Goal: Task Accomplishment & Management: Use online tool/utility

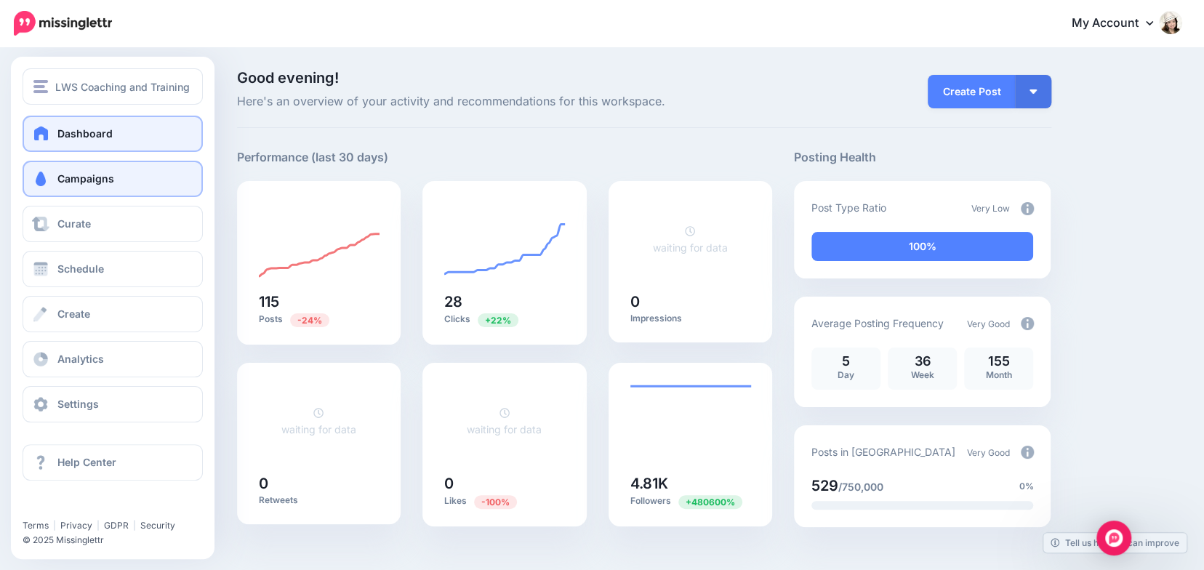
click at [60, 178] on span "Campaigns" at bounding box center [85, 178] width 57 height 12
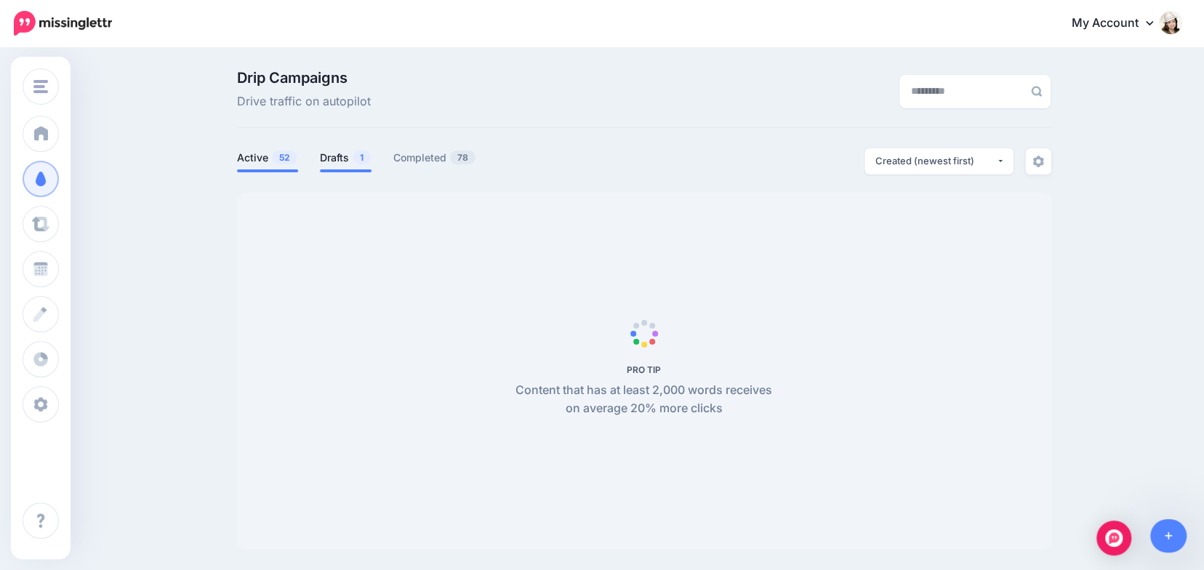
click at [346, 158] on link "Drafts 1" at bounding box center [346, 157] width 52 height 17
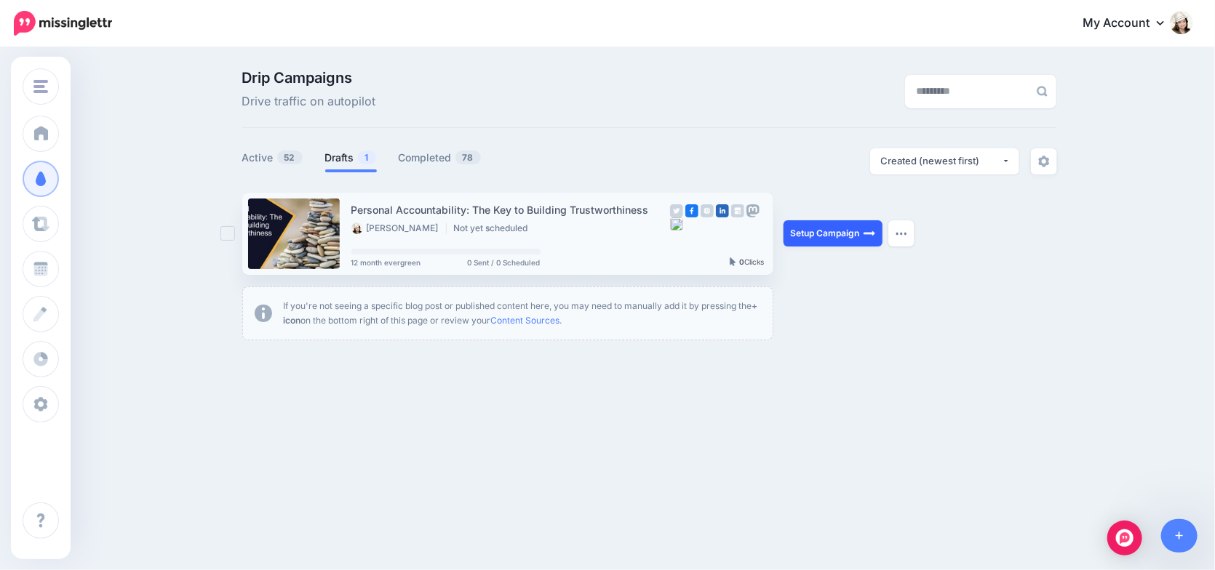
click at [809, 234] on link "Setup Campaign" at bounding box center [832, 233] width 99 height 26
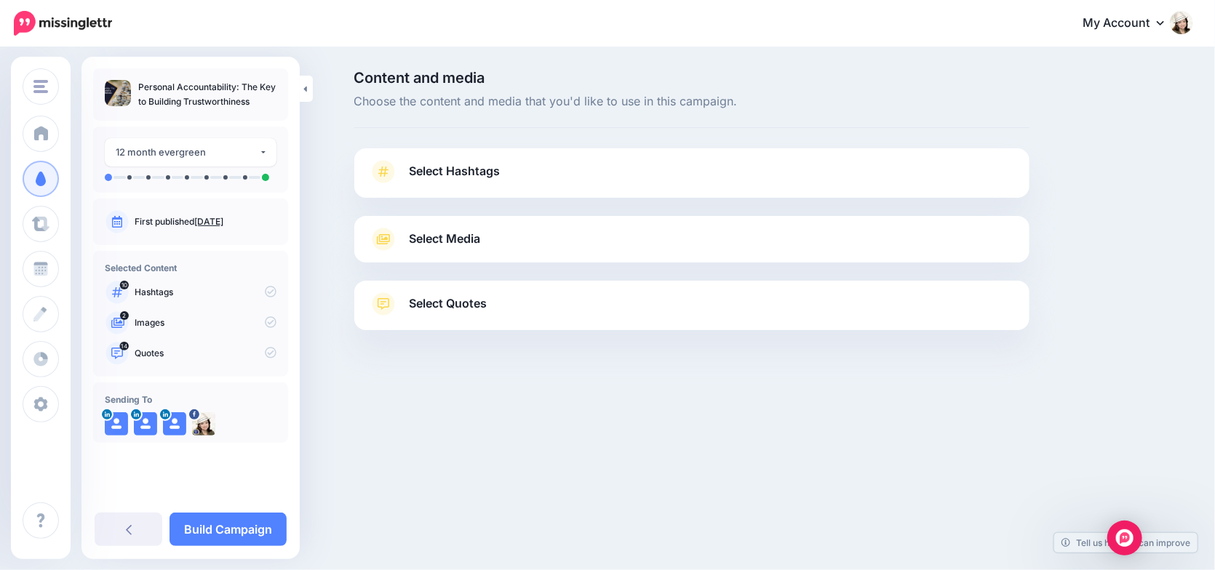
click at [722, 169] on link "Select Hashtags" at bounding box center [692, 179] width 646 height 38
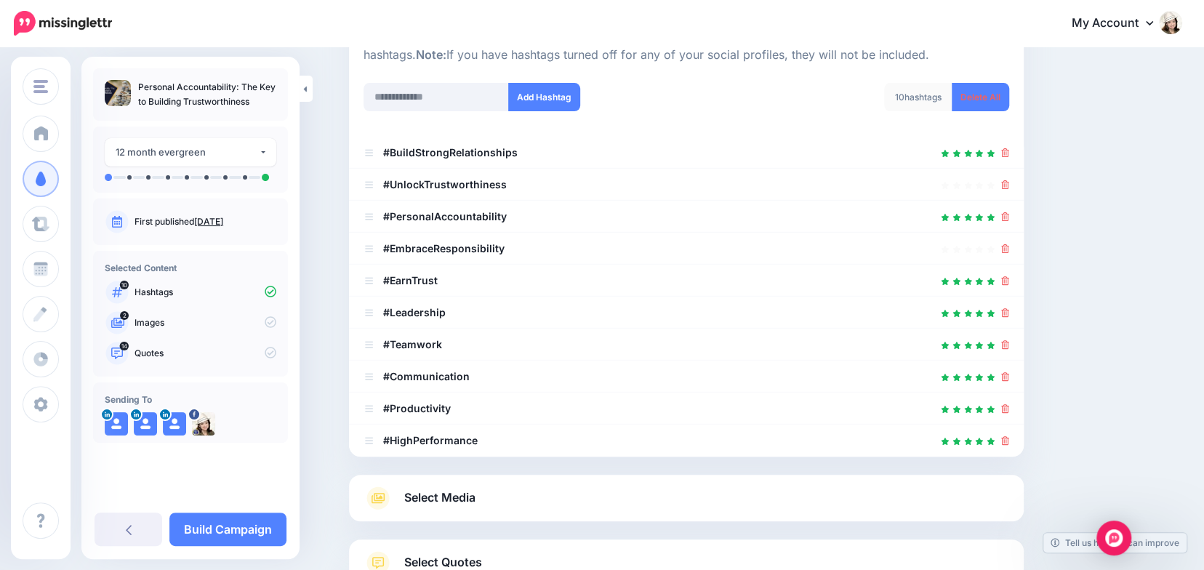
scroll to position [172, 0]
click at [1007, 180] on icon at bounding box center [1006, 184] width 8 height 9
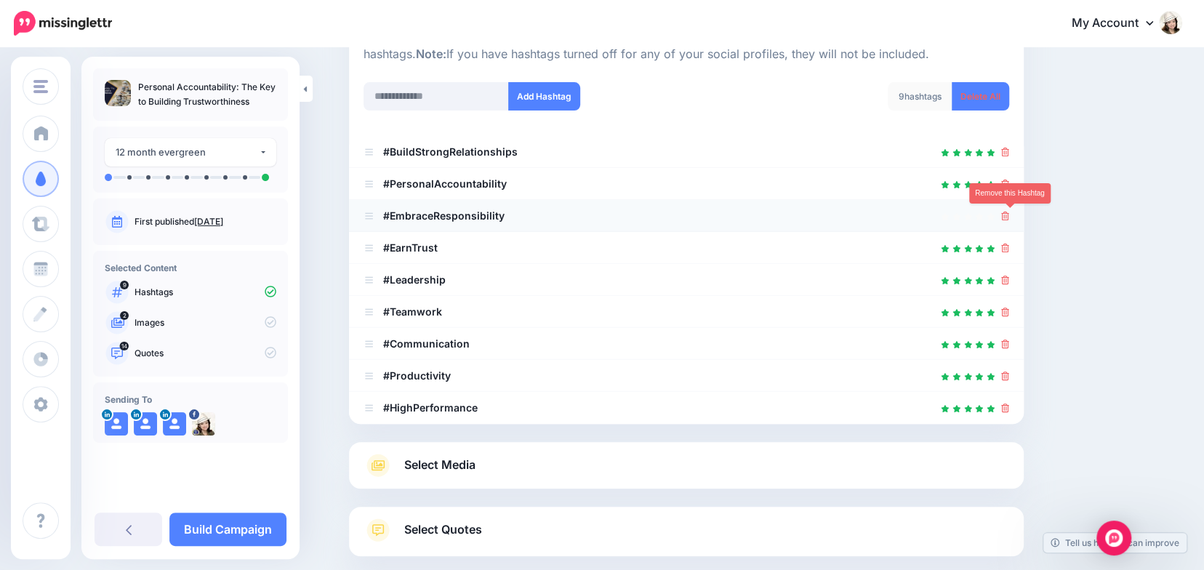
click at [1010, 215] on icon at bounding box center [1006, 216] width 8 height 9
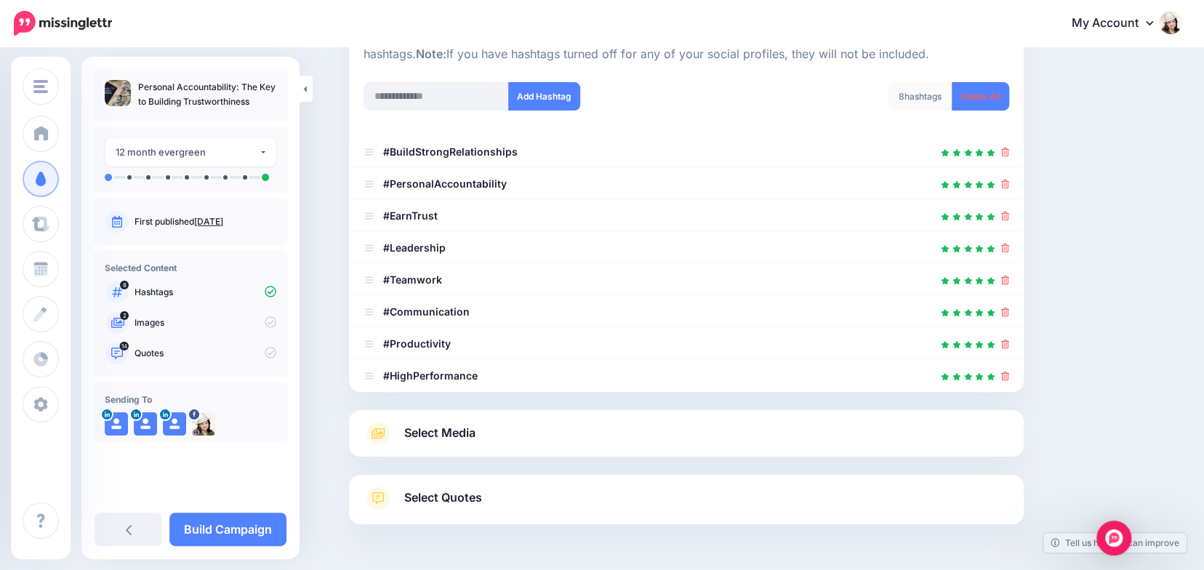
click at [815, 433] on link "Select Media" at bounding box center [687, 433] width 646 height 23
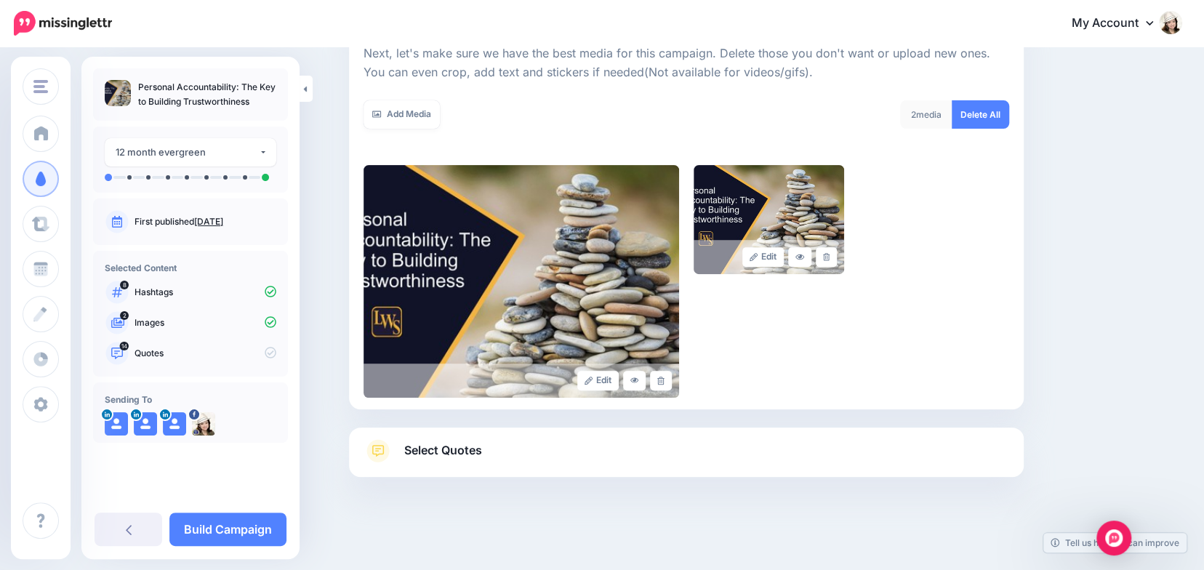
scroll to position [215, 0]
click at [820, 450] on link "Select Quotes" at bounding box center [687, 458] width 646 height 38
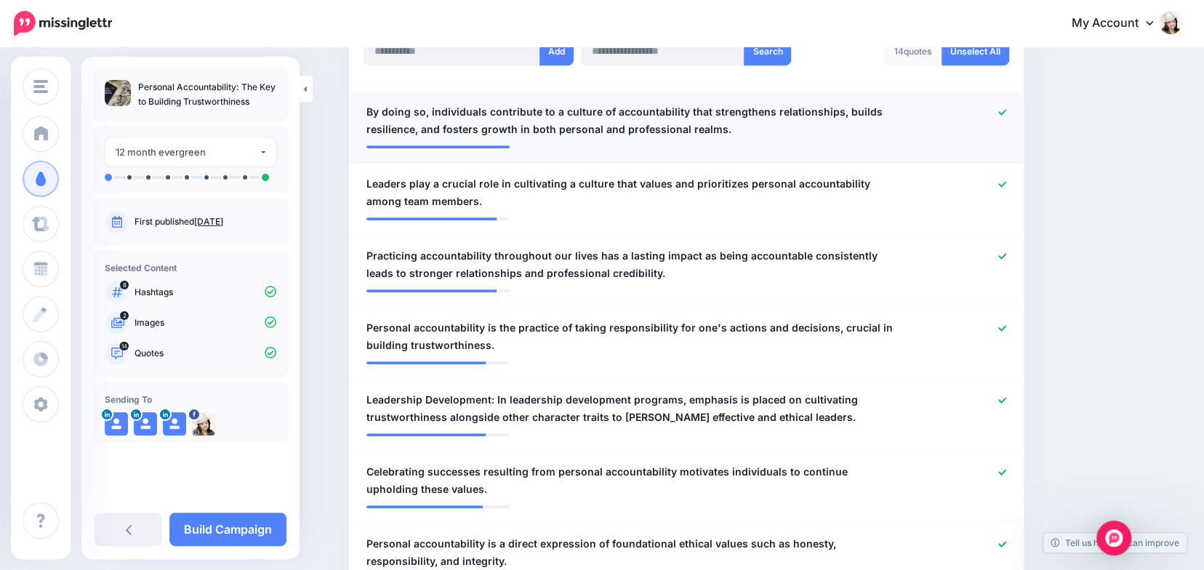
click at [1005, 111] on icon at bounding box center [1003, 112] width 8 height 8
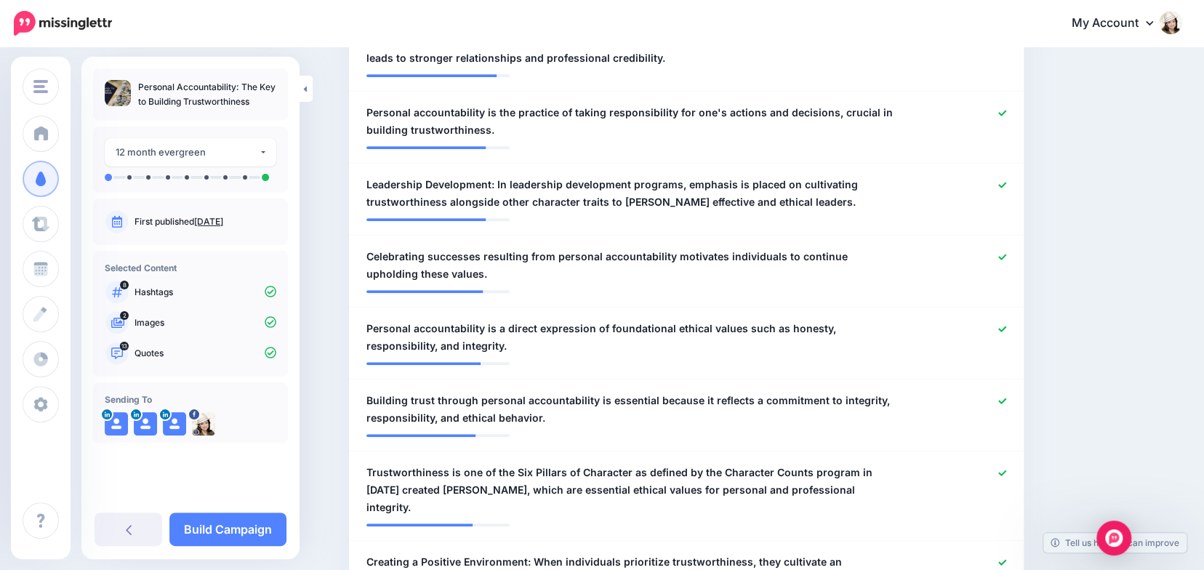
scroll to position [633, 0]
click at [500, 181] on span "Leadership Development: In leadership development programs, emphasis is placed …" at bounding box center [632, 192] width 530 height 35
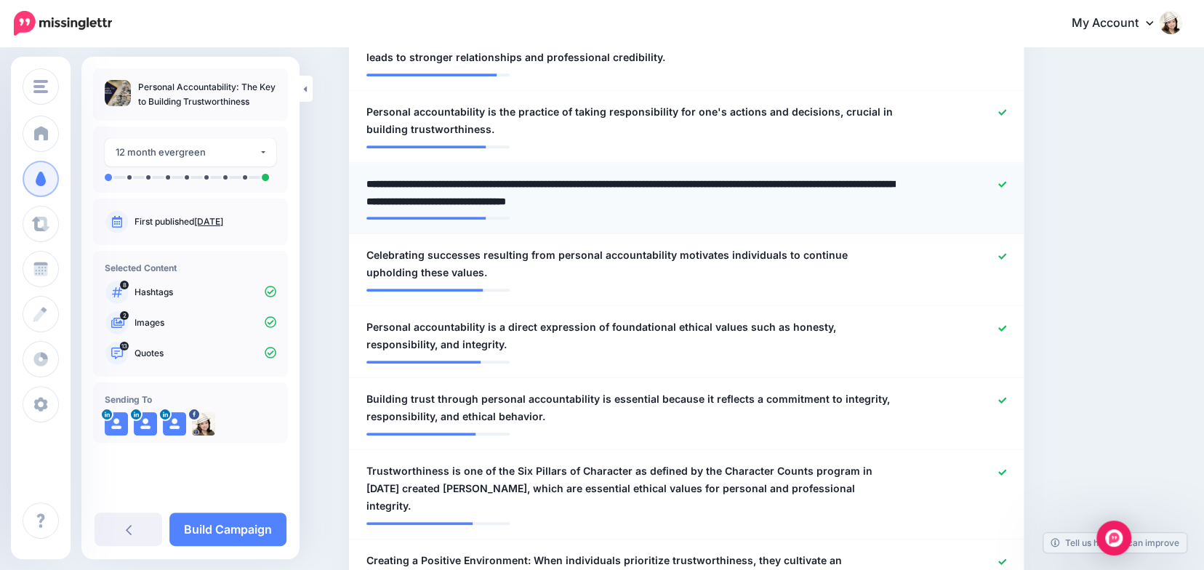
click at [500, 181] on textarea "**********" at bounding box center [632, 192] width 530 height 35
type textarea "**********"
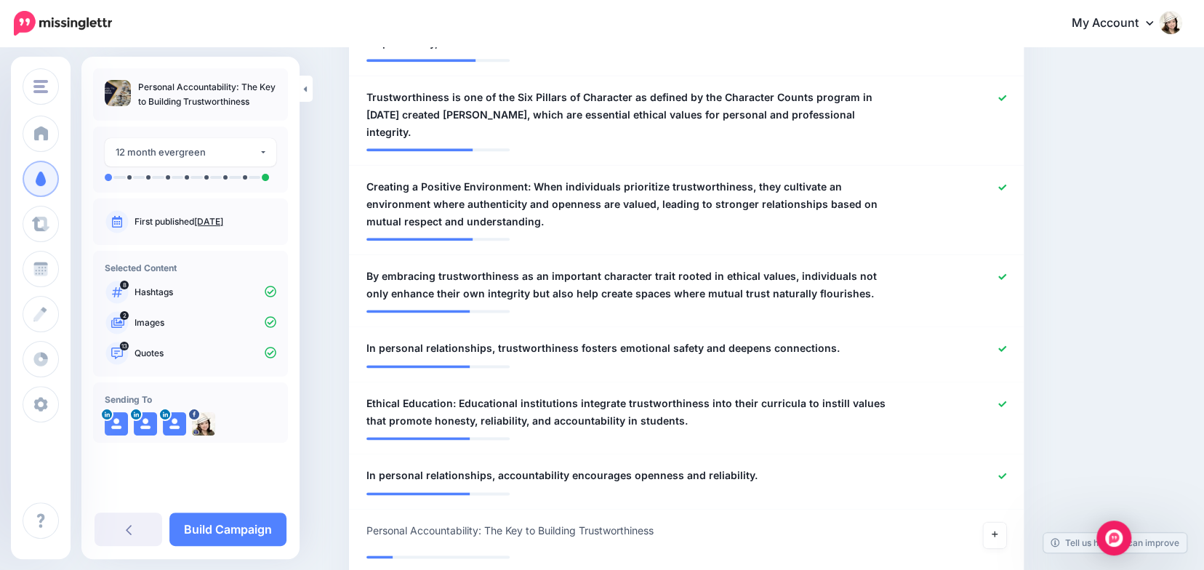
scroll to position [1008, 0]
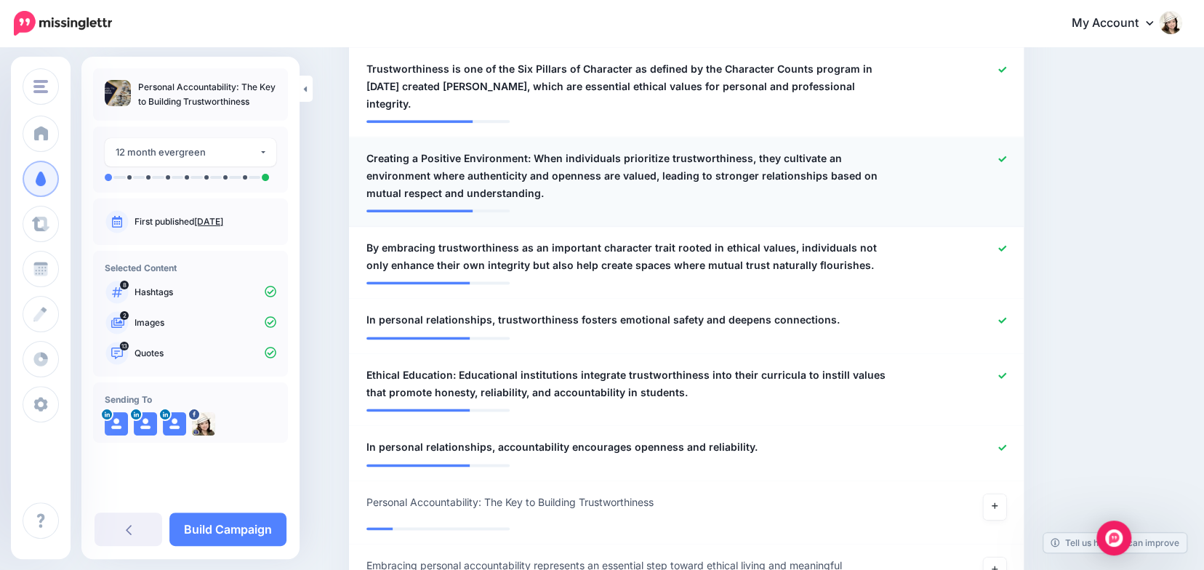
click at [540, 150] on span "Creating a Positive Environment: When individuals prioritize trustworthiness, t…" at bounding box center [632, 176] width 530 height 52
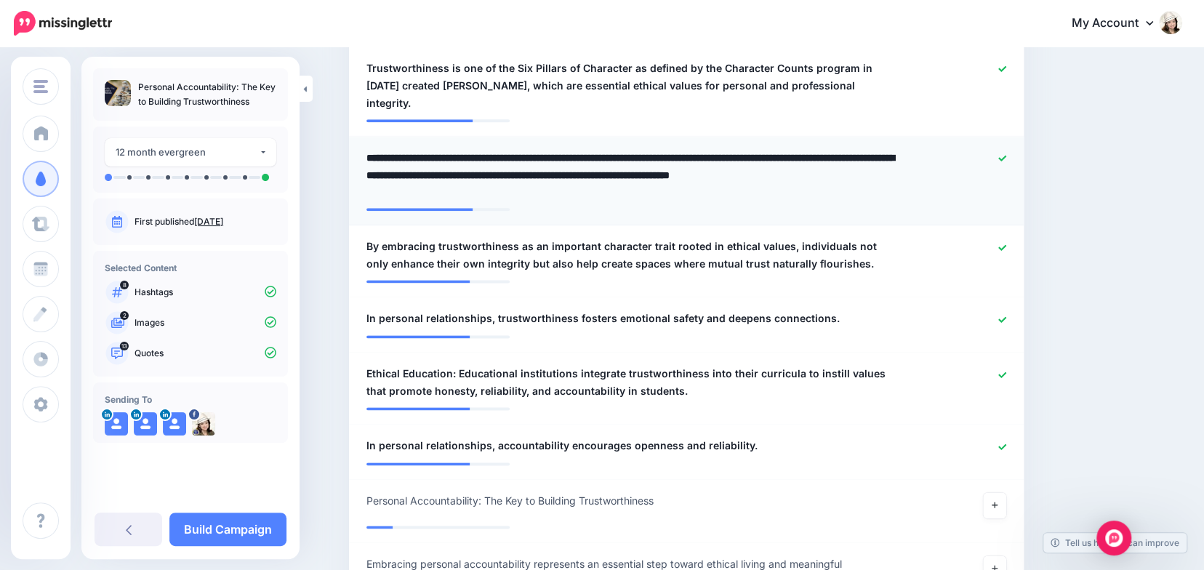
drag, startPoint x: 535, startPoint y: 137, endPoint x: 372, endPoint y: 130, distance: 163.1
click at [372, 149] on div "**********" at bounding box center [632, 175] width 552 height 52
type textarea "**********"
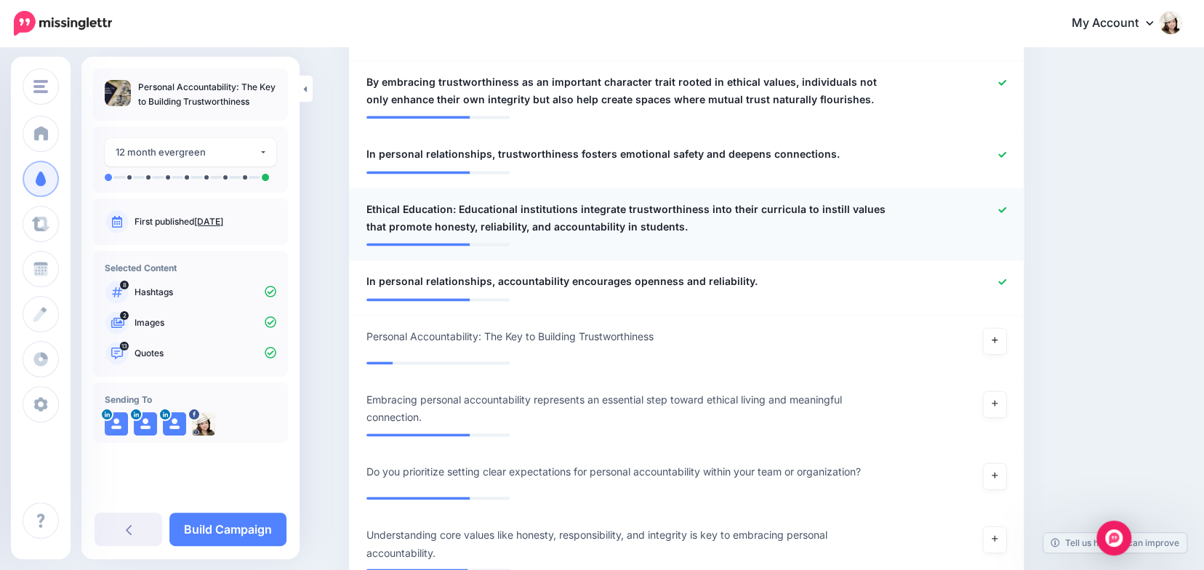
scroll to position [1186, 0]
click at [468, 200] on span "Ethical Education: Educational institutions integrate trustworthiness into thei…" at bounding box center [632, 217] width 530 height 35
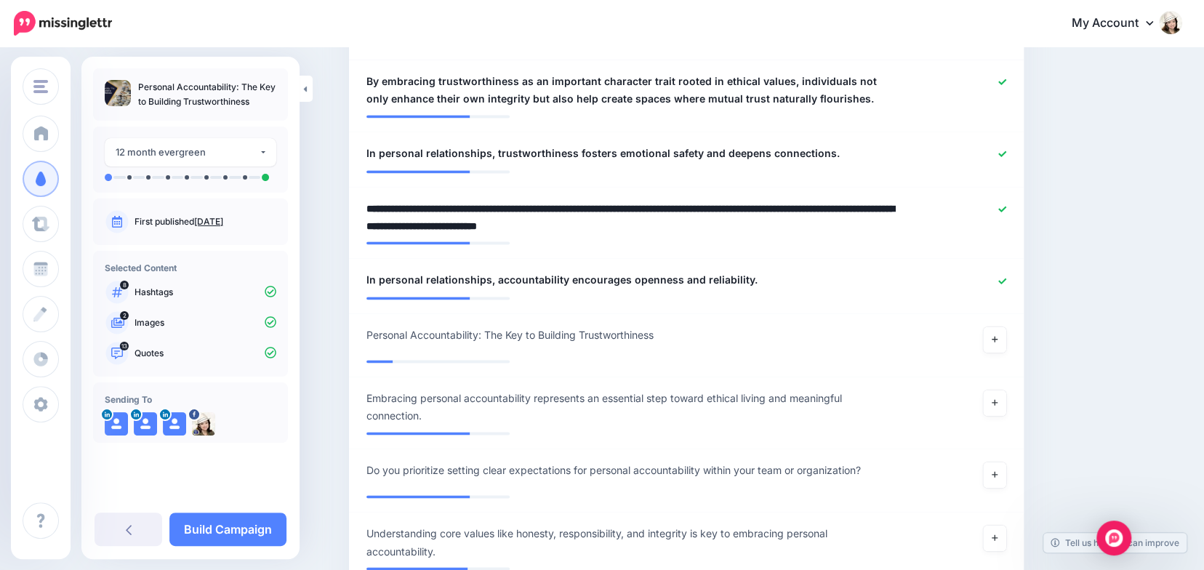
drag, startPoint x: 463, startPoint y: 188, endPoint x: 339, endPoint y: 191, distance: 124.4
type textarea "**********"
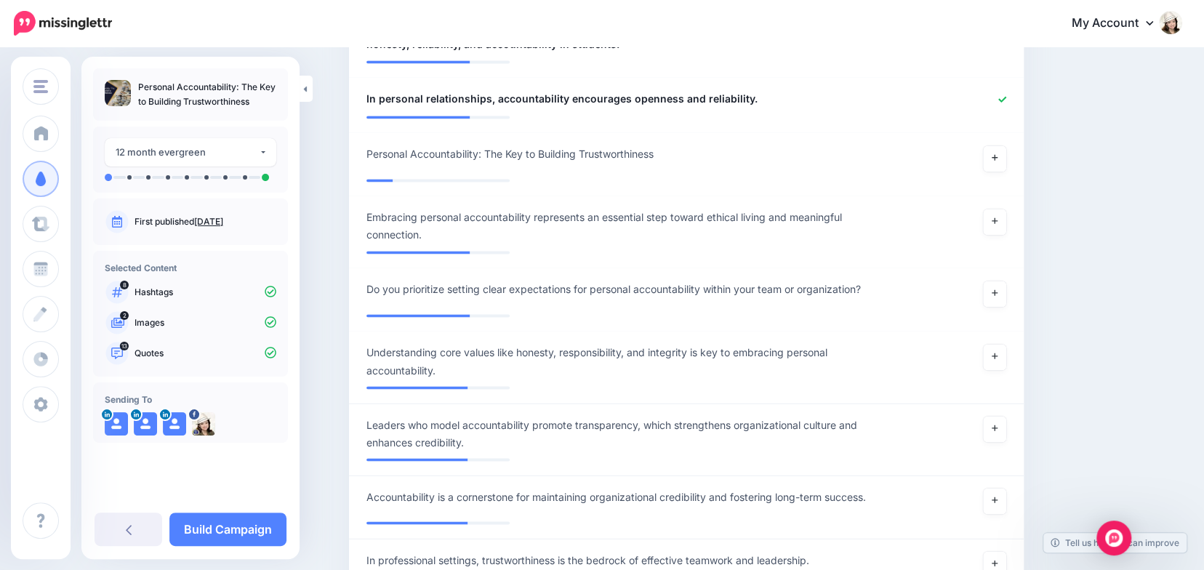
scroll to position [1367, 0]
click at [998, 217] on icon at bounding box center [995, 221] width 6 height 8
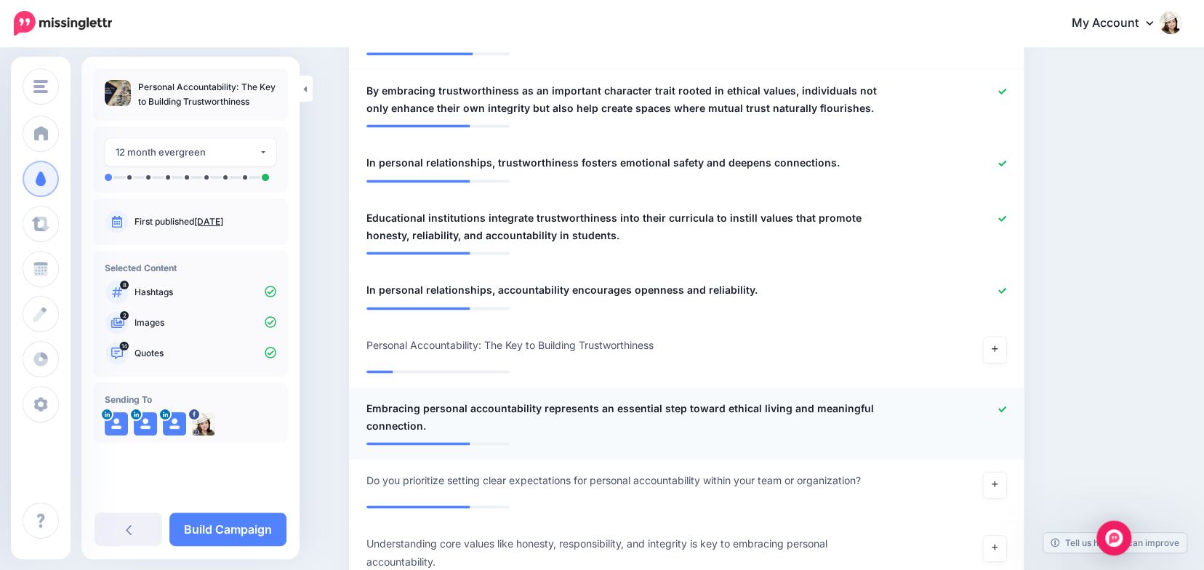
scroll to position [1175, 0]
click at [1007, 287] on icon at bounding box center [1003, 291] width 8 height 8
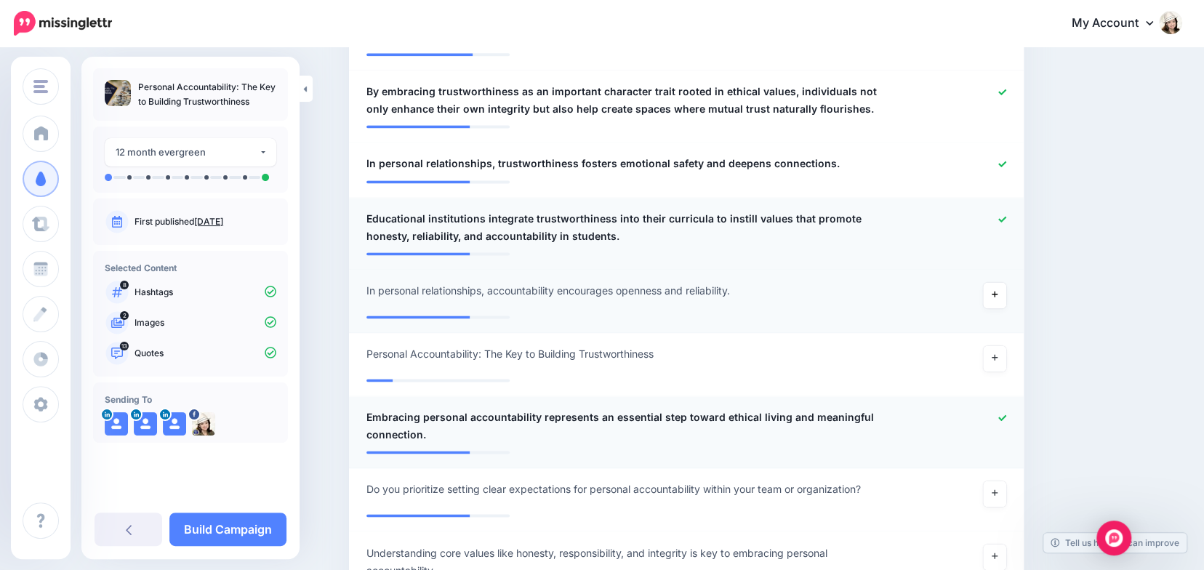
click at [1003, 215] on icon at bounding box center [1003, 219] width 8 height 8
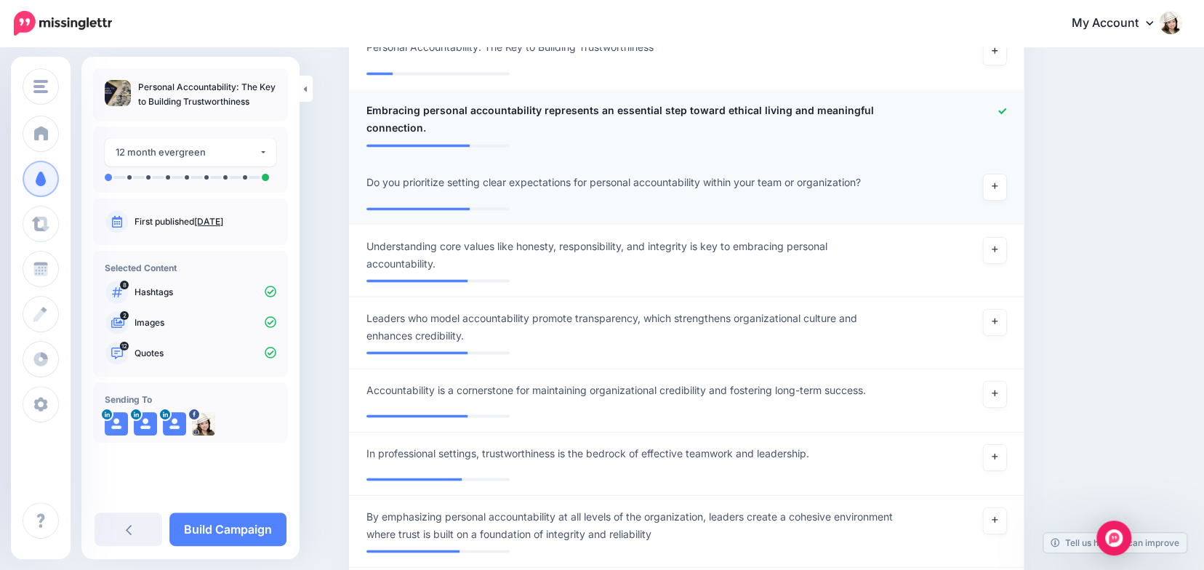
scroll to position [1483, 0]
click at [996, 236] on link at bounding box center [994, 249] width 23 height 26
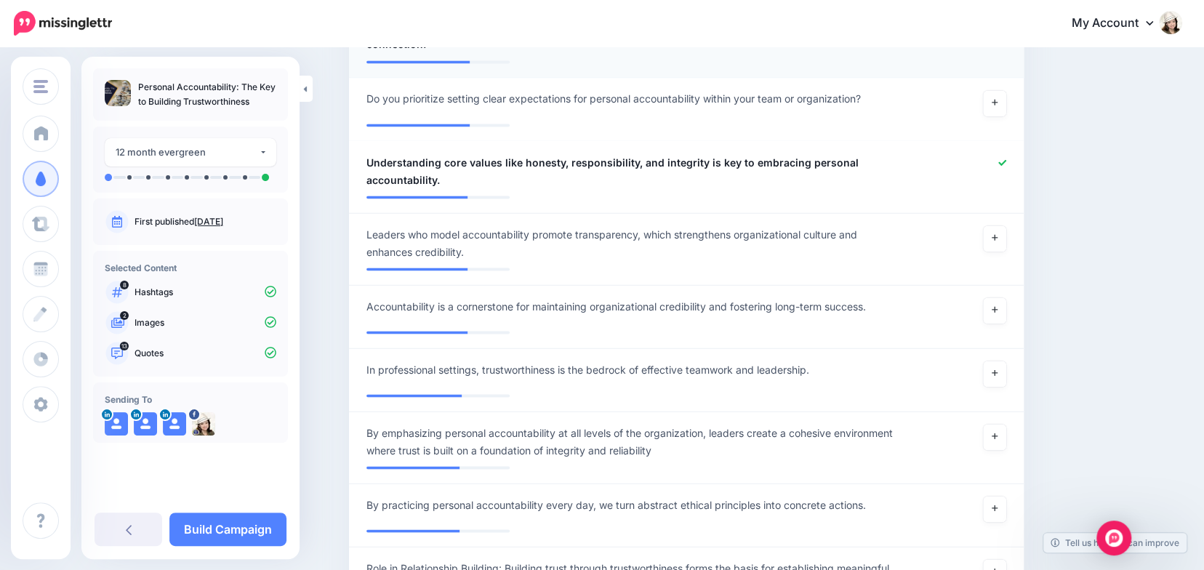
scroll to position [1568, 0]
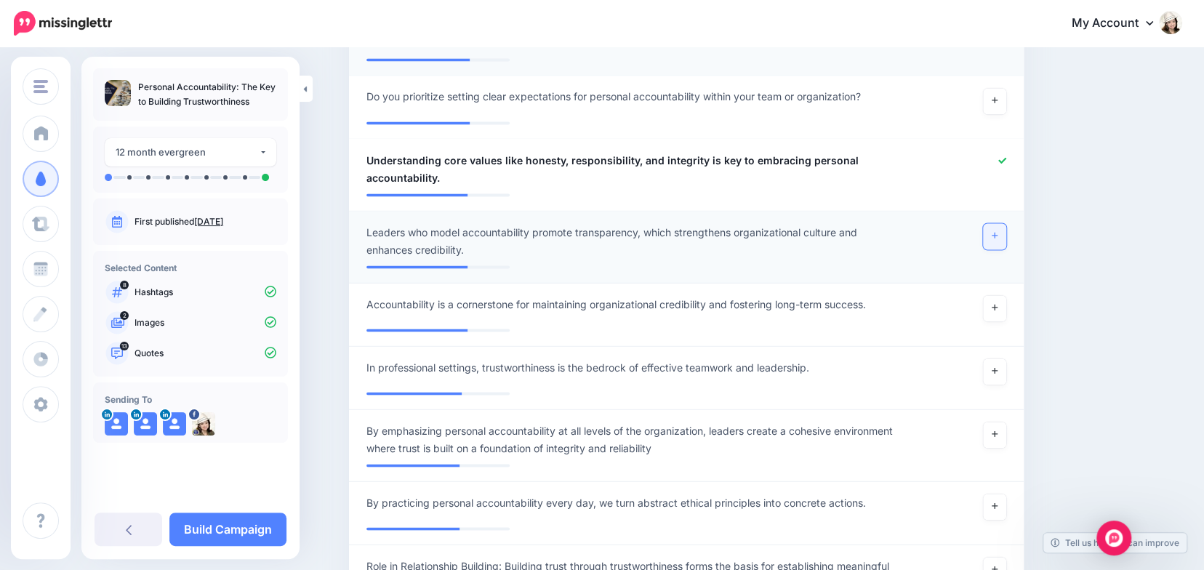
click at [1005, 223] on link at bounding box center [994, 236] width 23 height 26
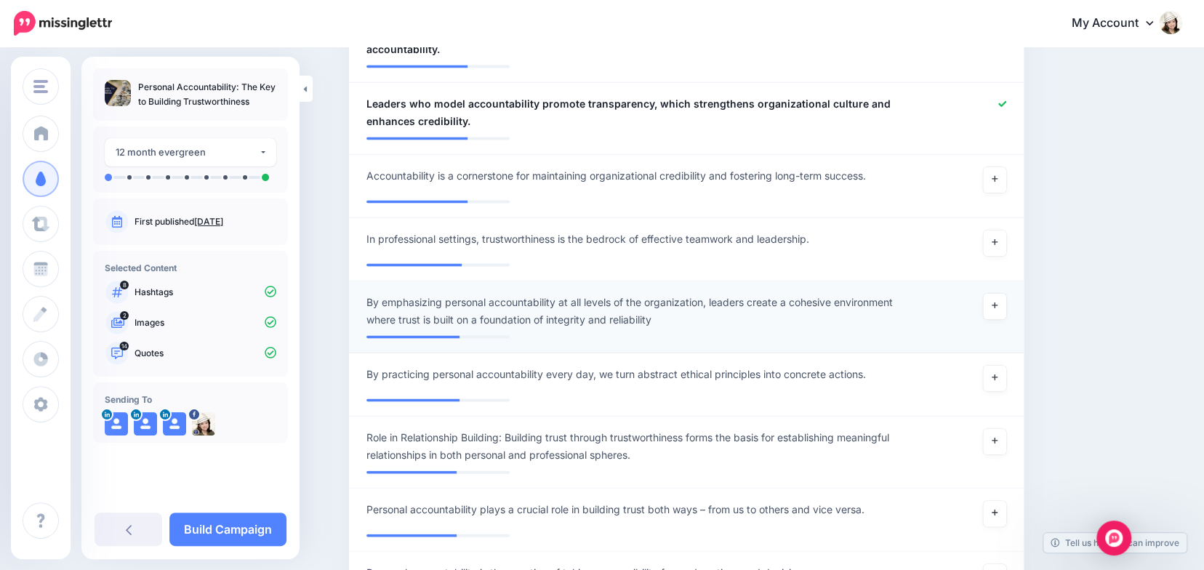
scroll to position [1698, 0]
click at [1004, 292] on link at bounding box center [994, 305] width 23 height 26
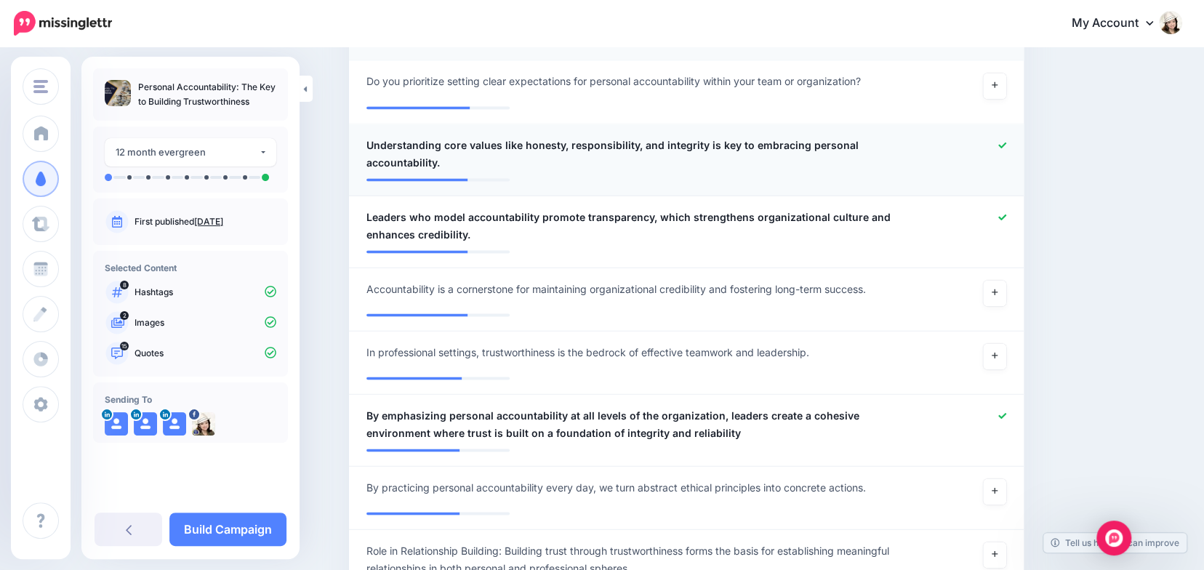
scroll to position [1583, 0]
click at [1006, 142] on icon at bounding box center [1003, 146] width 8 height 8
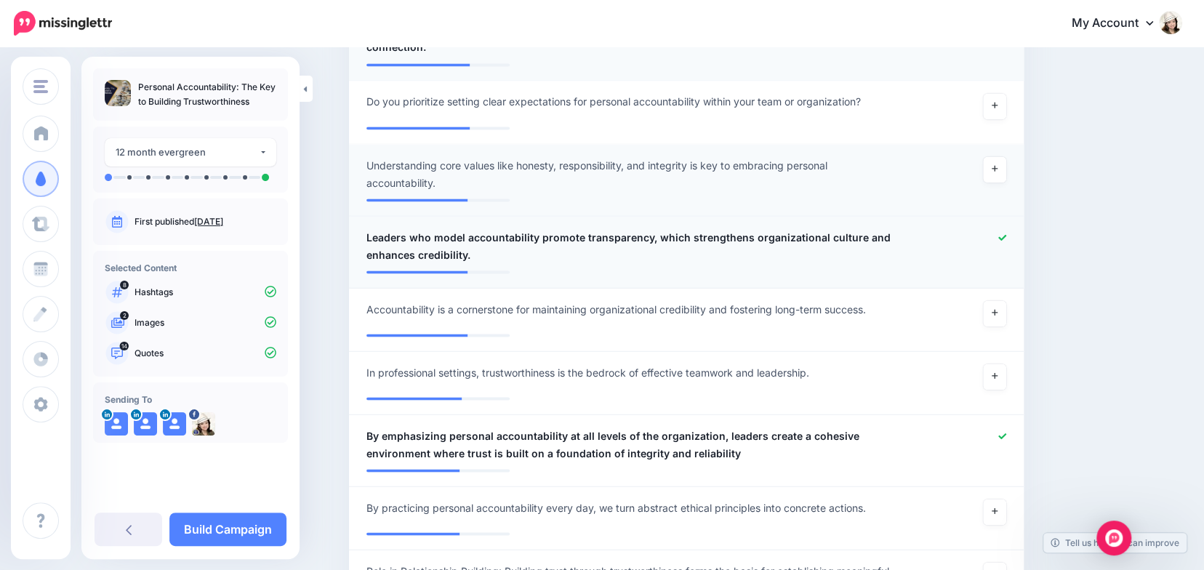
scroll to position [1562, 0]
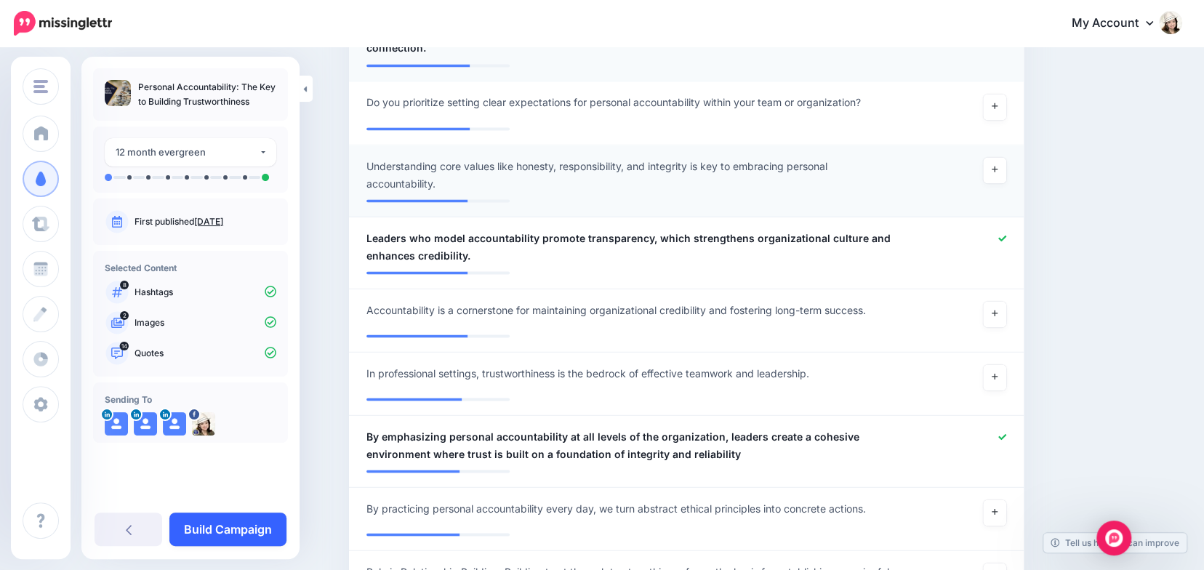
click at [244, 532] on link "Build Campaign" at bounding box center [227, 529] width 117 height 33
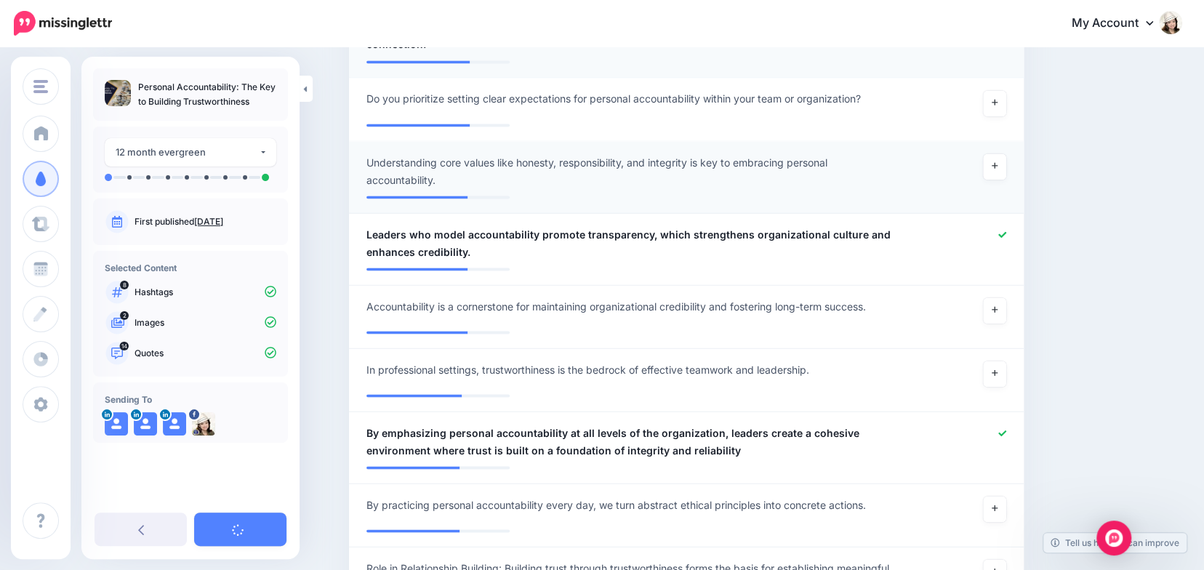
scroll to position [1566, 0]
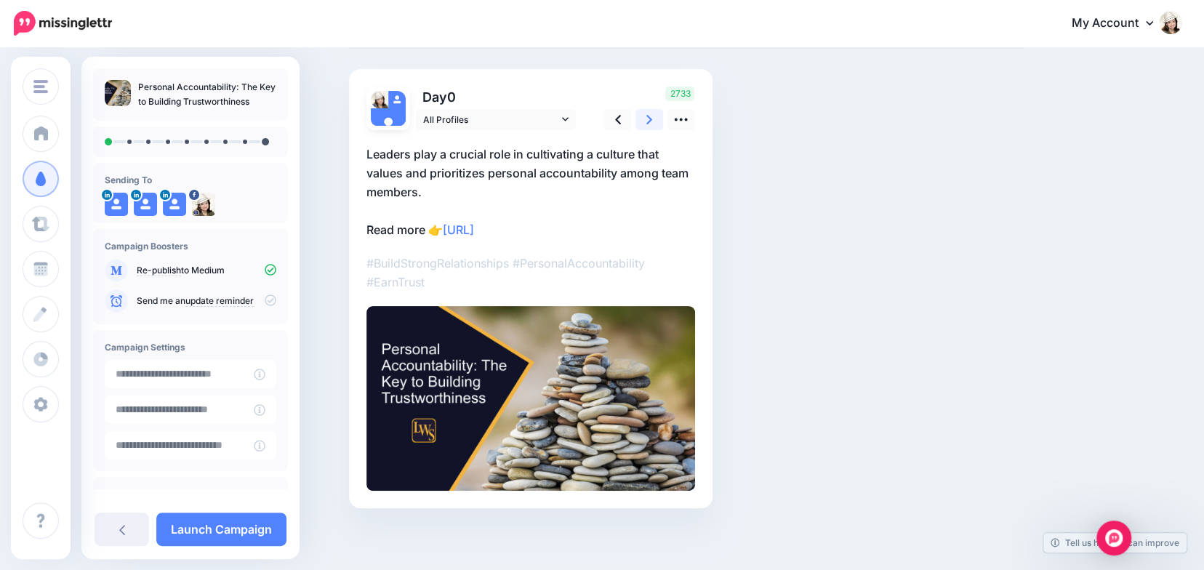
click at [652, 118] on icon at bounding box center [650, 119] width 6 height 15
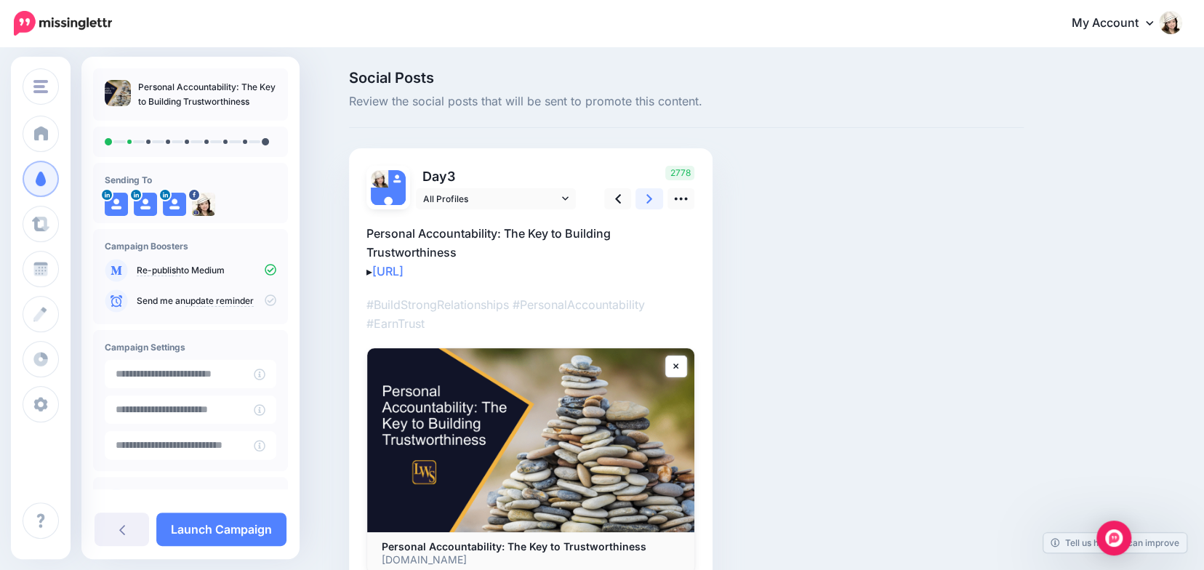
click at [655, 174] on div "2778" at bounding box center [647, 188] width 117 height 44
click at [652, 201] on icon at bounding box center [650, 198] width 6 height 15
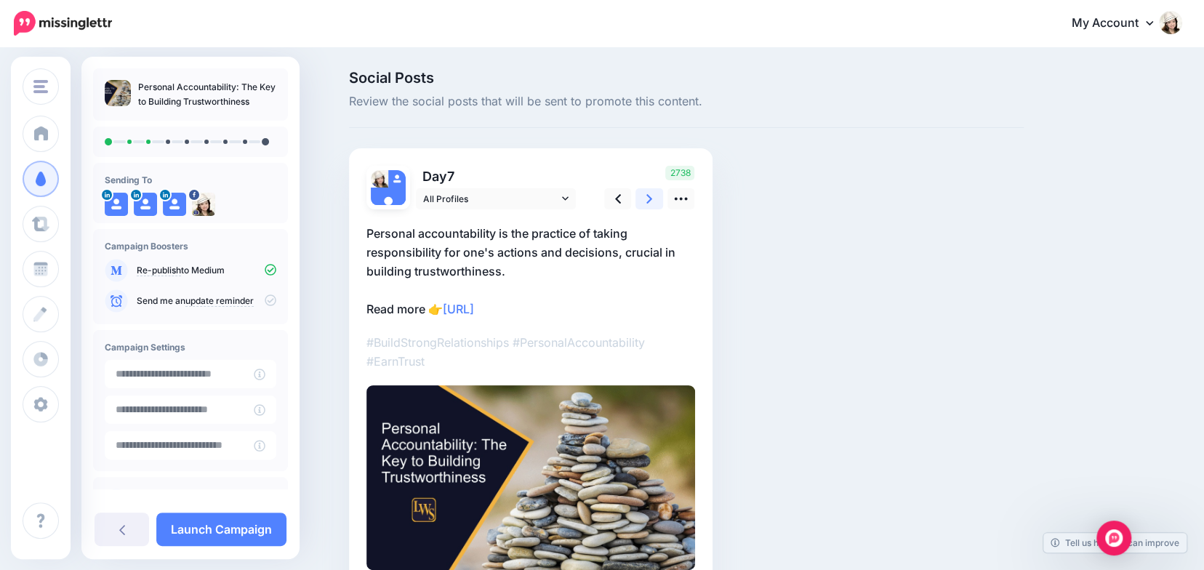
click at [652, 201] on icon at bounding box center [650, 198] width 6 height 15
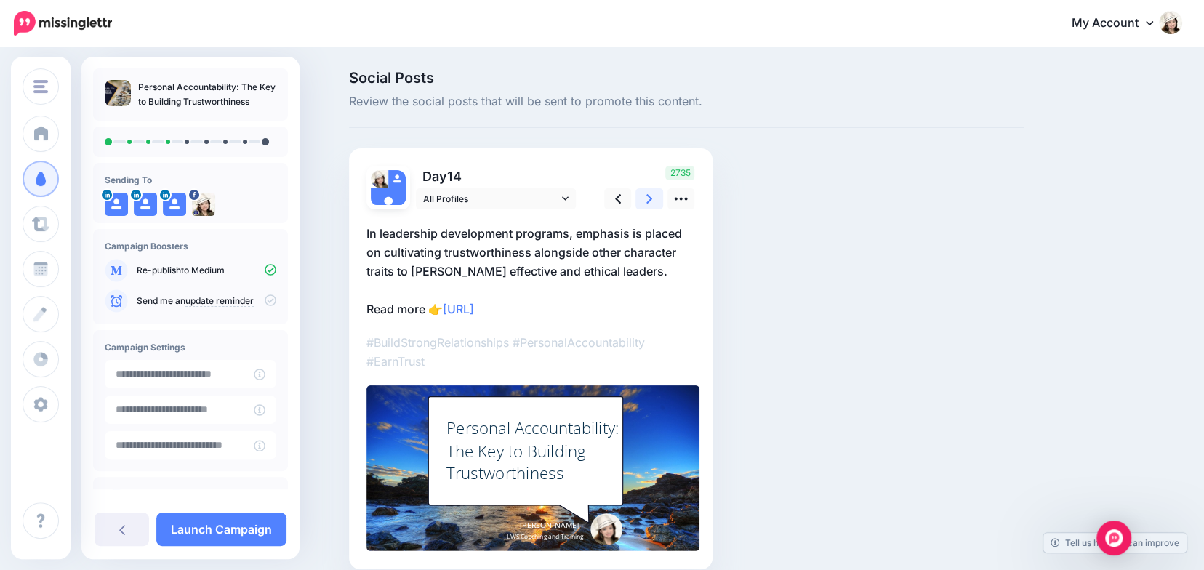
click at [652, 201] on icon at bounding box center [650, 198] width 6 height 15
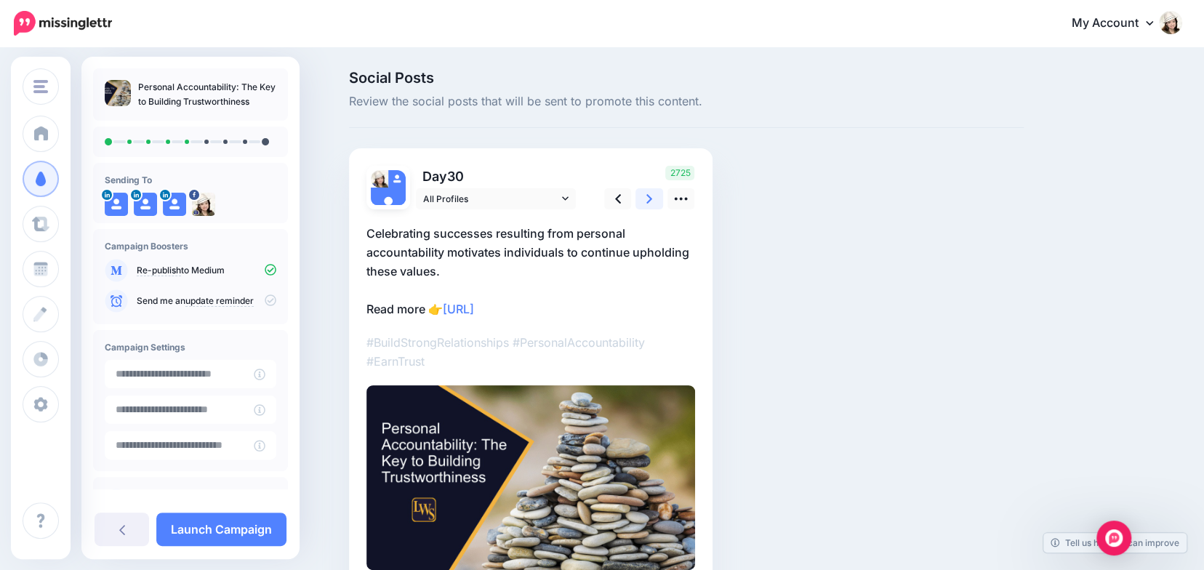
click at [652, 201] on icon at bounding box center [650, 198] width 6 height 15
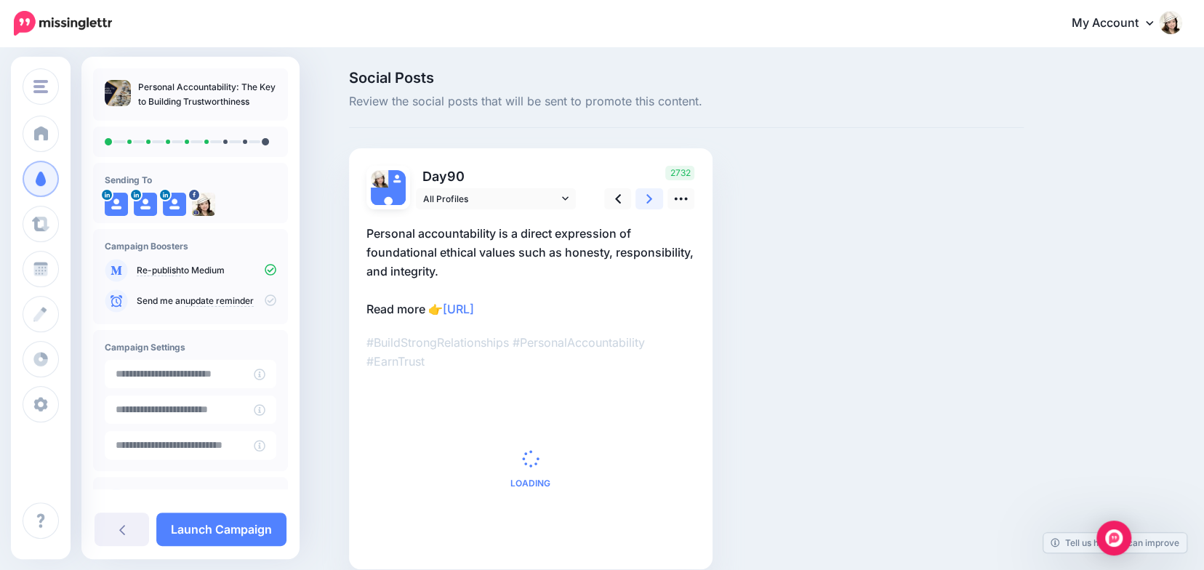
click at [652, 201] on icon at bounding box center [650, 198] width 6 height 15
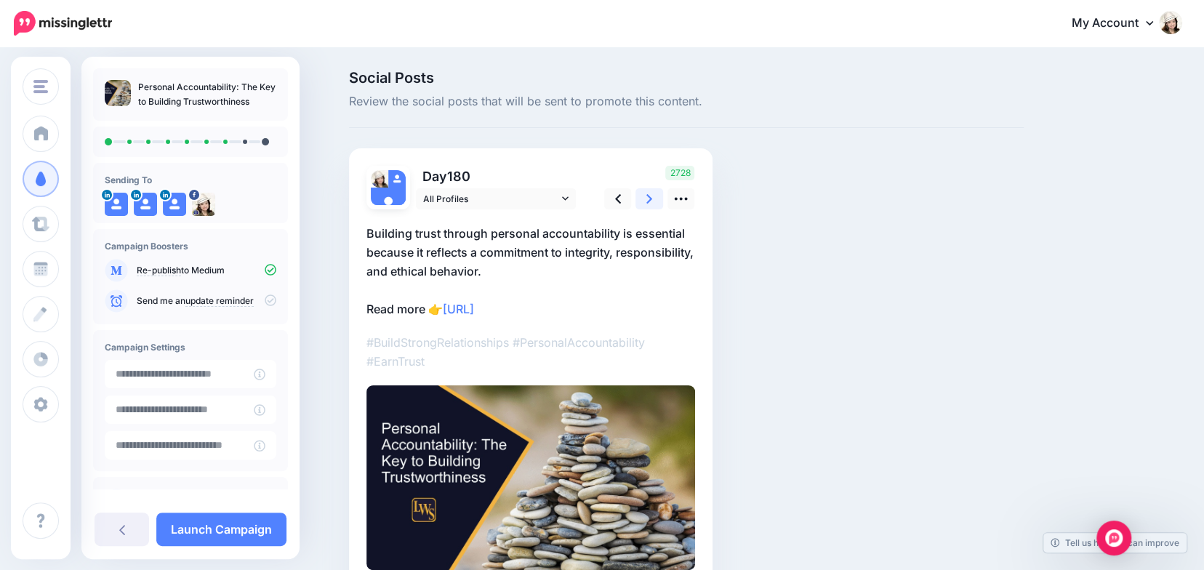
click at [652, 201] on icon at bounding box center [650, 198] width 6 height 15
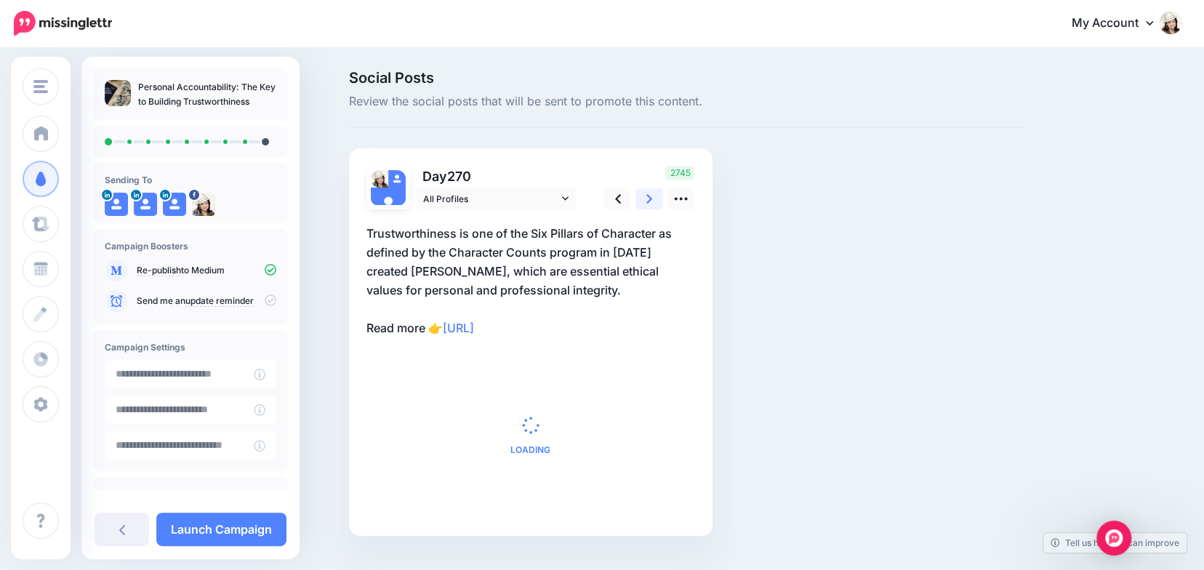
click at [652, 201] on icon at bounding box center [650, 198] width 6 height 15
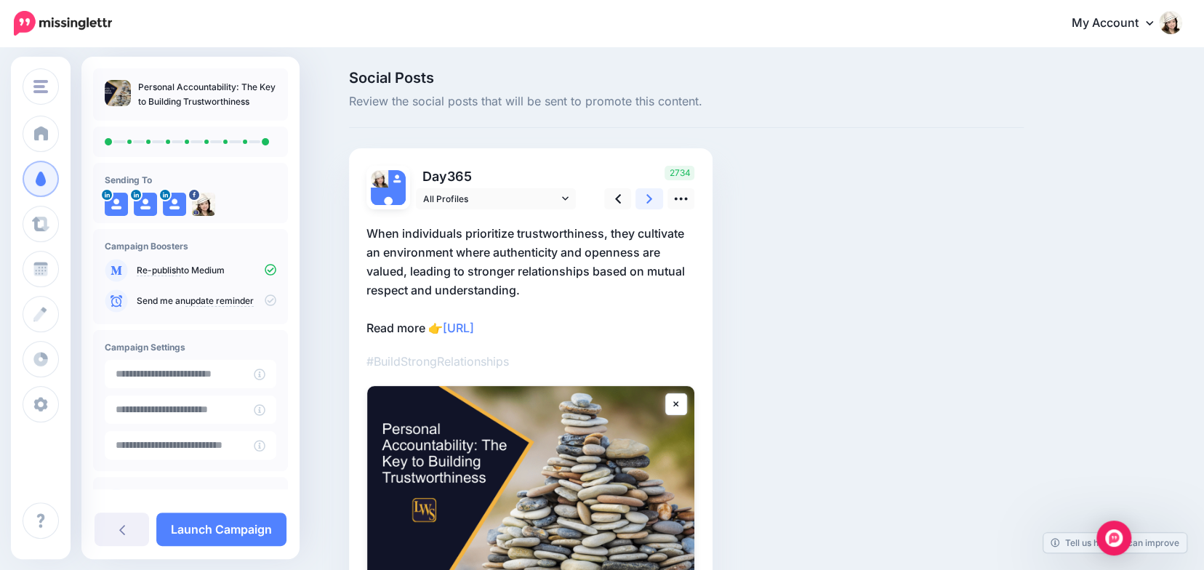
click at [652, 201] on icon at bounding box center [650, 198] width 6 height 15
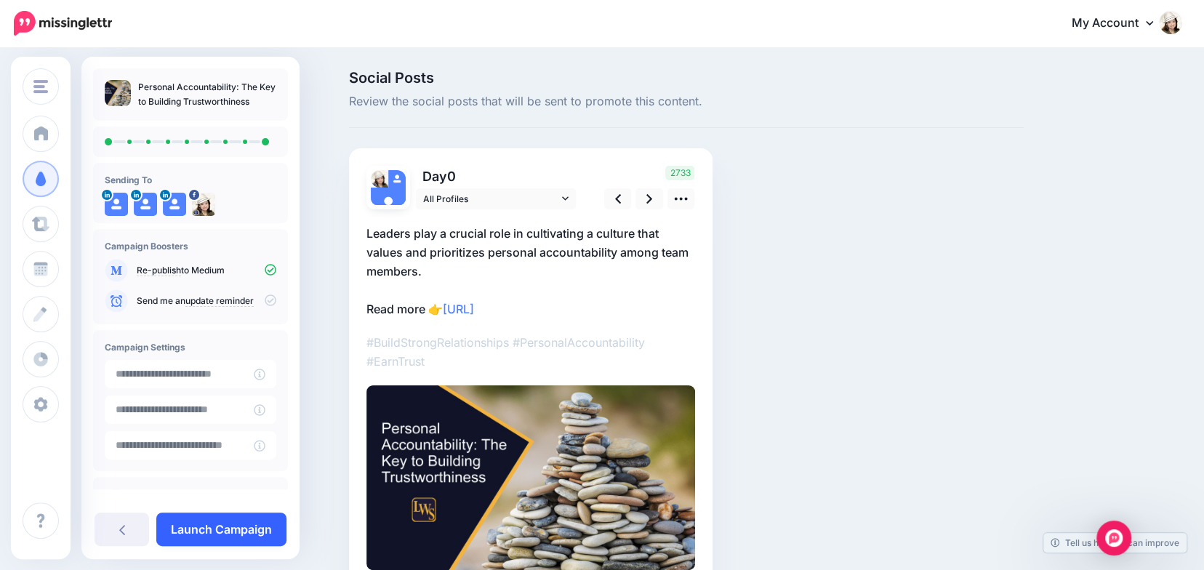
click at [247, 529] on link "Launch Campaign" at bounding box center [221, 529] width 130 height 33
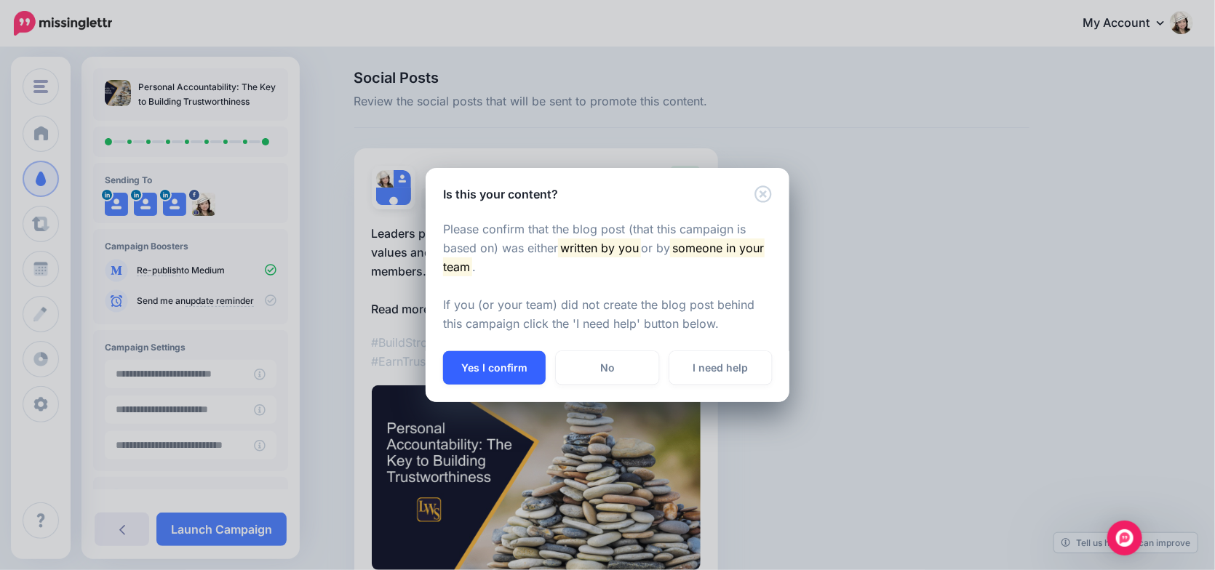
click at [475, 364] on button "Yes I confirm" at bounding box center [494, 367] width 103 height 33
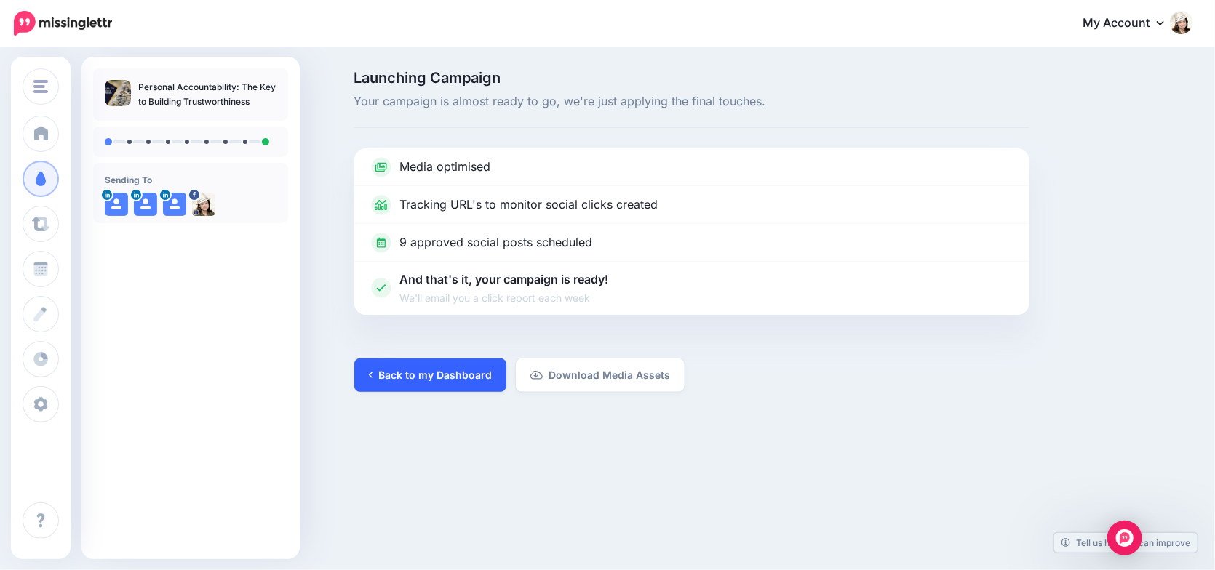
click at [434, 377] on link "Back to my Dashboard" at bounding box center [430, 375] width 152 height 33
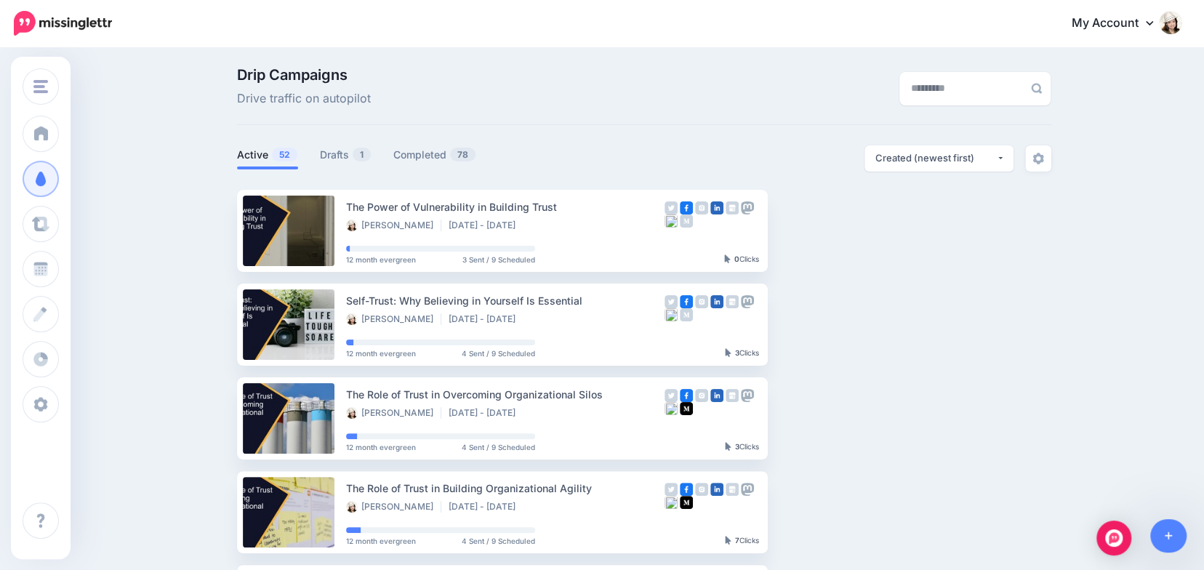
scroll to position [4, 0]
click at [899, 228] on img "button" at bounding box center [893, 230] width 12 height 4
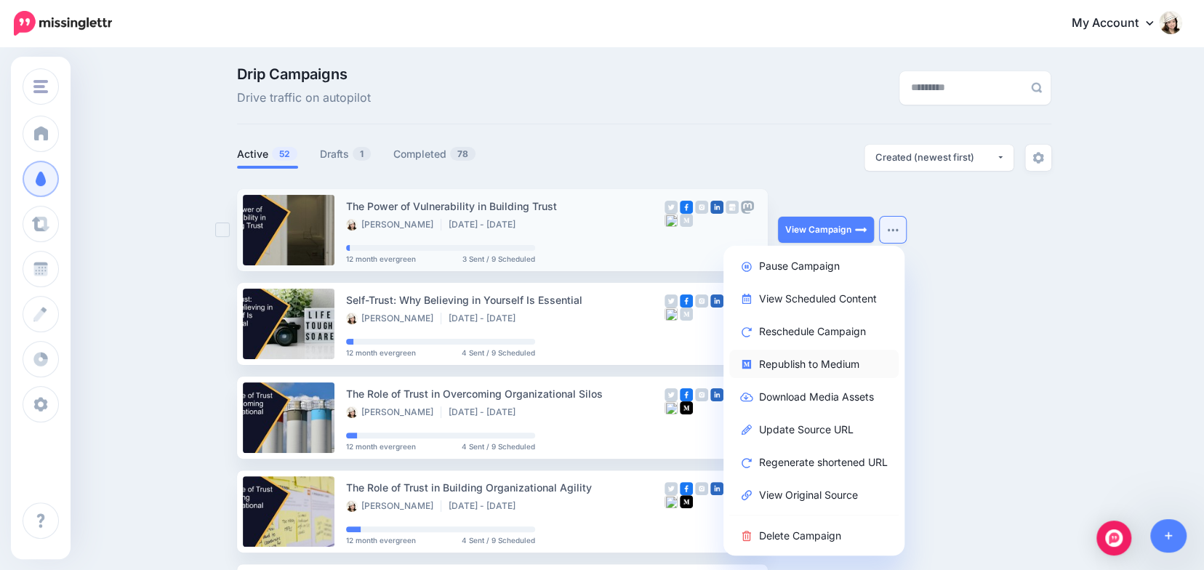
click at [822, 365] on link "Republish to Medium" at bounding box center [814, 364] width 169 height 28
